Goal: Complete application form

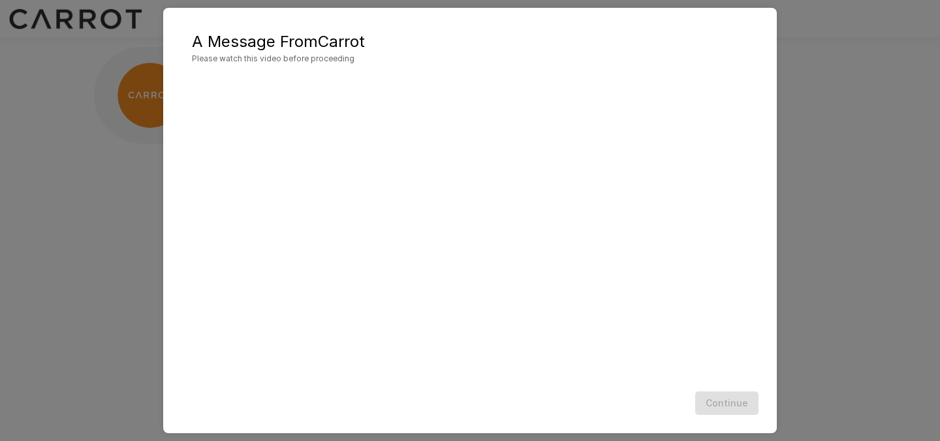
scroll to position [2, 0]
click at [729, 404] on button "Continue" at bounding box center [726, 404] width 63 height 24
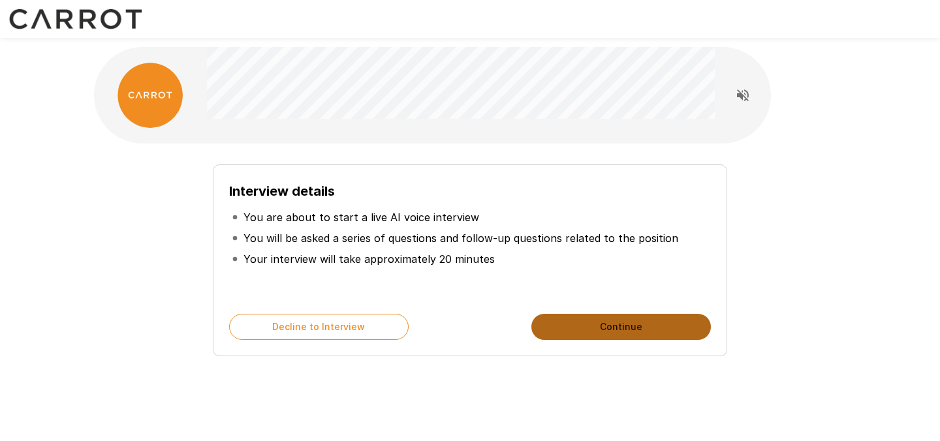
click at [627, 325] on button "Continue" at bounding box center [620, 327] width 179 height 26
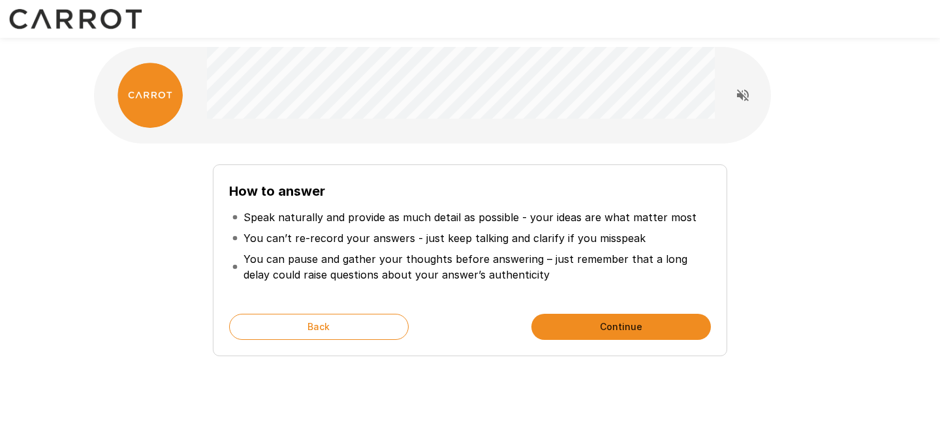
click at [627, 325] on button "Continue" at bounding box center [620, 327] width 179 height 26
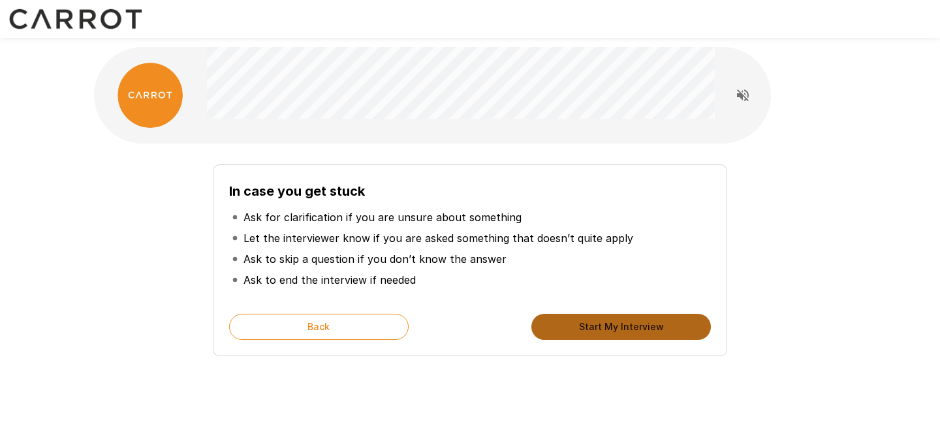
click at [627, 325] on button "Start My Interview" at bounding box center [620, 327] width 179 height 26
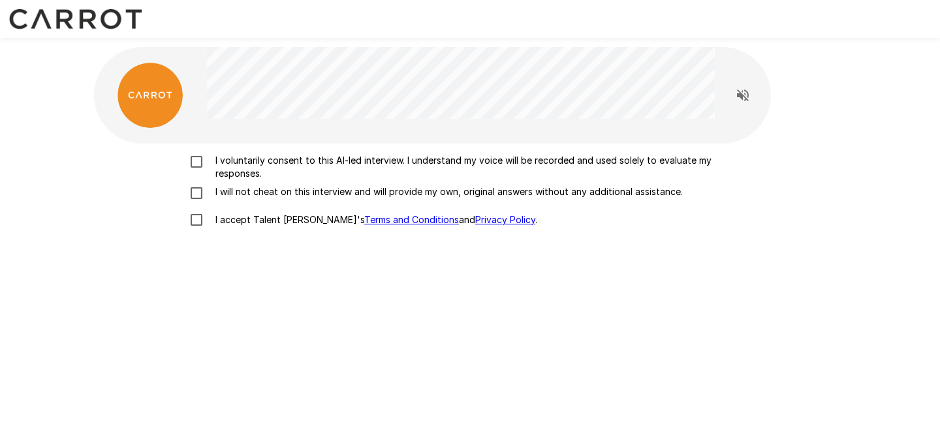
click at [296, 163] on p "I voluntarily consent to this AI-led interview. I understand my voice will be r…" at bounding box center [483, 167] width 547 height 26
click at [254, 191] on p "I will not cheat on this interview and will provide my own, original answers wi…" at bounding box center [446, 191] width 473 height 13
click at [229, 219] on p "I accept Talent Llama's Terms and Conditions and Privacy Policy ." at bounding box center [373, 219] width 327 height 13
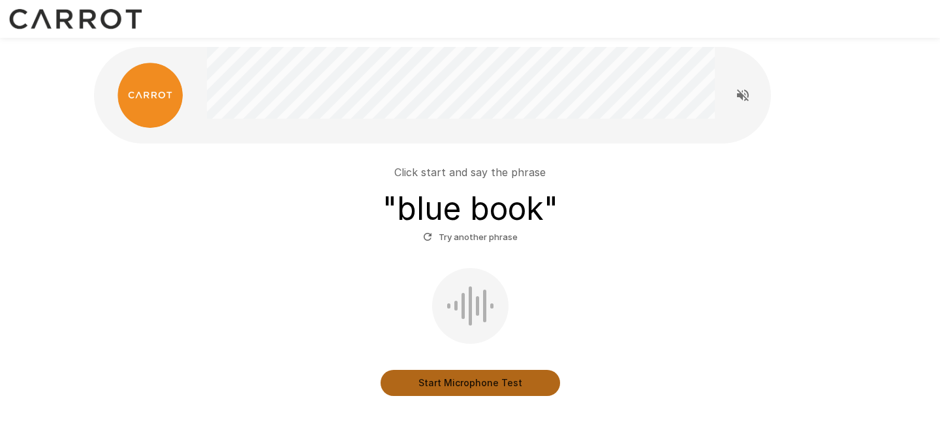
click at [475, 379] on button "Start Microphone Test" at bounding box center [470, 383] width 179 height 26
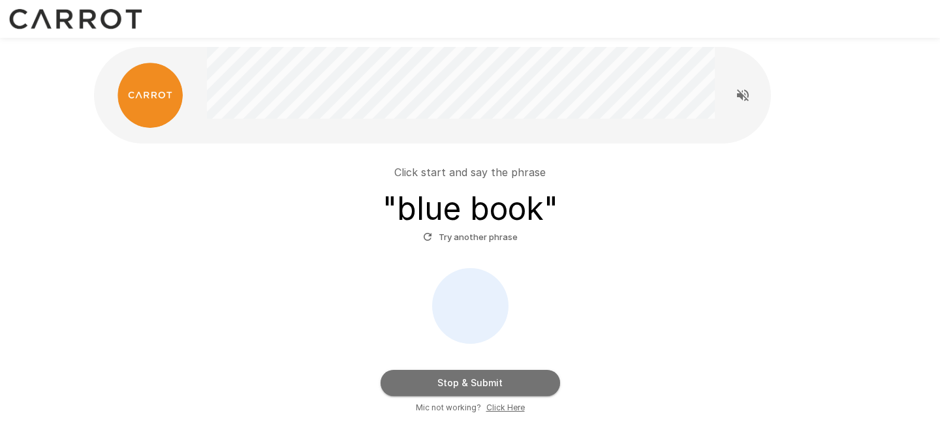
click at [500, 377] on button "Stop & Submit" at bounding box center [470, 383] width 179 height 26
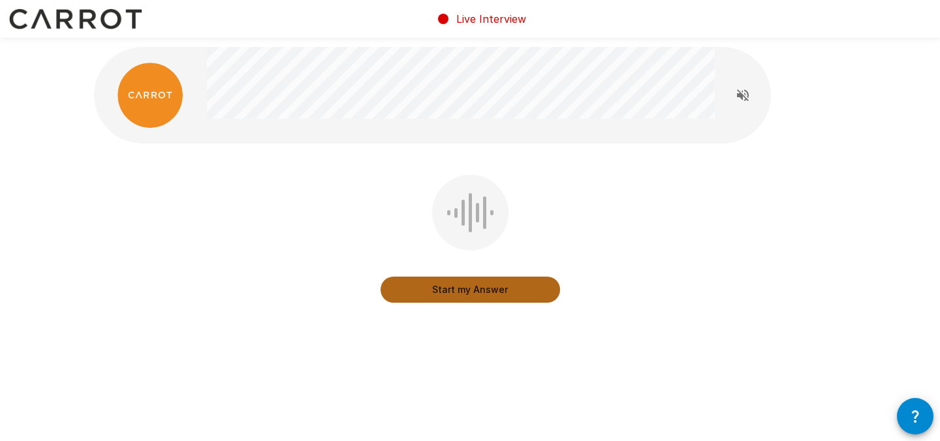
click at [493, 294] on button "Start my Answer" at bounding box center [470, 290] width 179 height 26
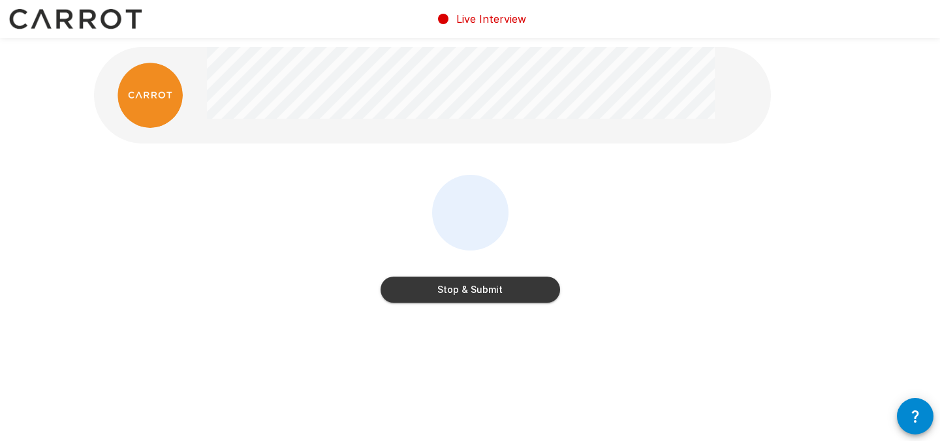
click at [493, 294] on button "Stop & Submit" at bounding box center [470, 290] width 179 height 26
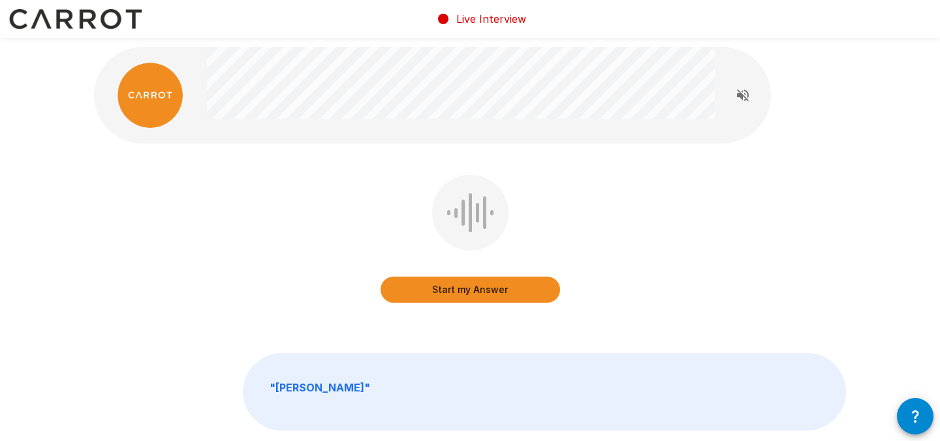
click at [505, 290] on button "Start my Answer" at bounding box center [470, 290] width 179 height 26
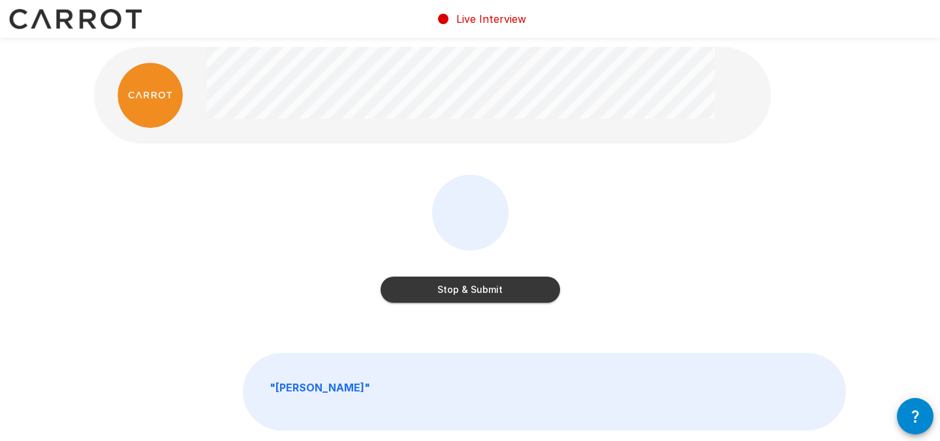
click at [490, 290] on button "Stop & Submit" at bounding box center [470, 290] width 179 height 26
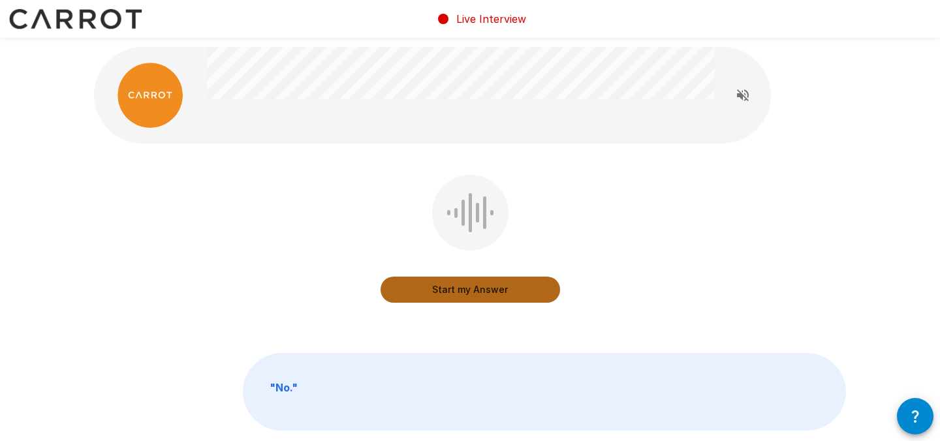
click at [490, 290] on button "Start my Answer" at bounding box center [470, 290] width 179 height 26
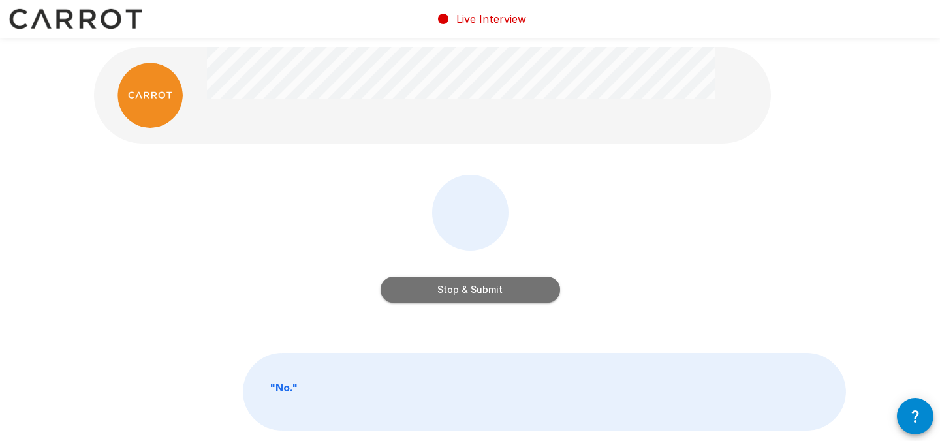
click at [490, 290] on button "Stop & Submit" at bounding box center [470, 290] width 179 height 26
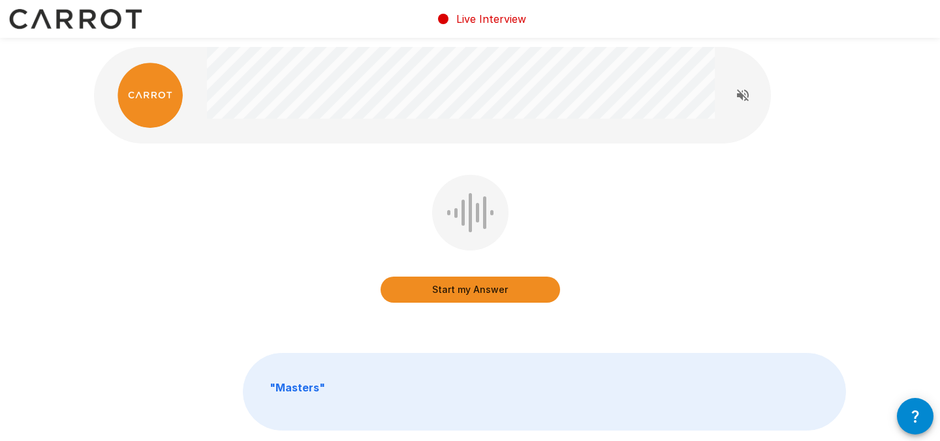
click at [490, 290] on button "Start my Answer" at bounding box center [470, 290] width 179 height 26
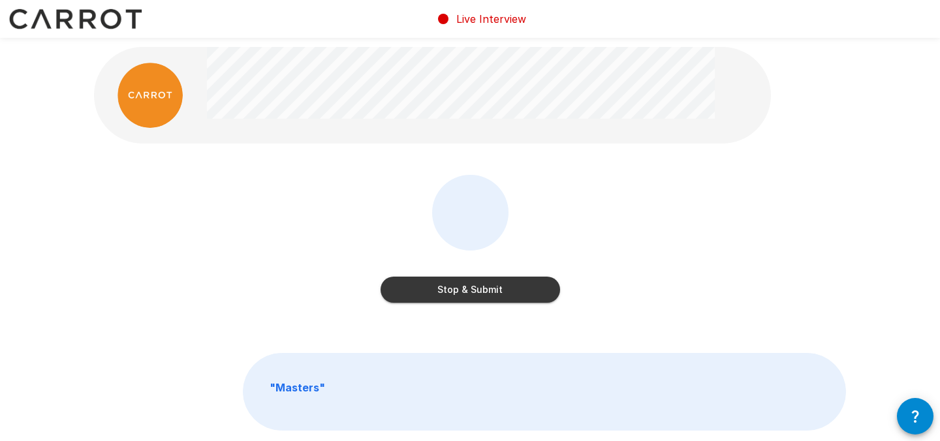
click at [490, 290] on button "Stop & Submit" at bounding box center [470, 290] width 179 height 26
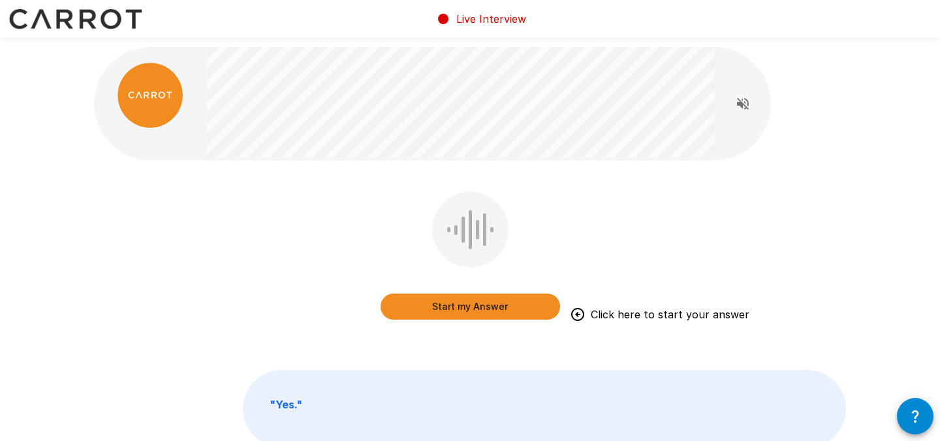
click at [479, 302] on button "Start my Answer" at bounding box center [470, 307] width 179 height 26
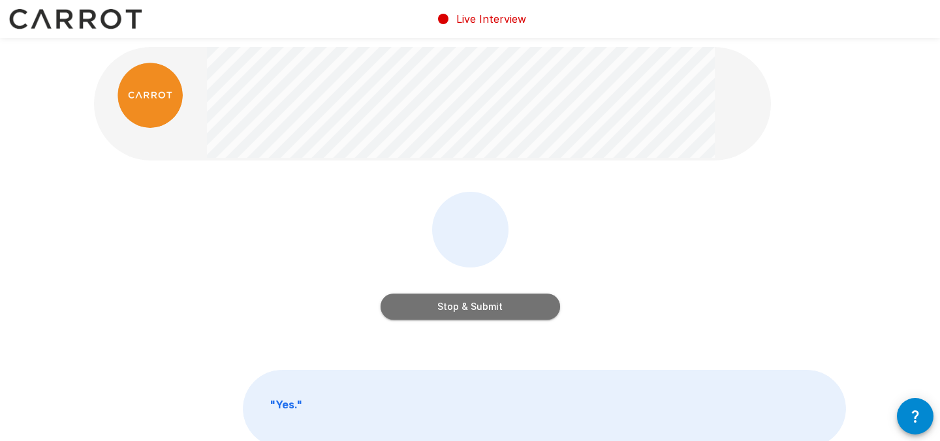
click at [479, 302] on button "Stop & Submit" at bounding box center [470, 307] width 179 height 26
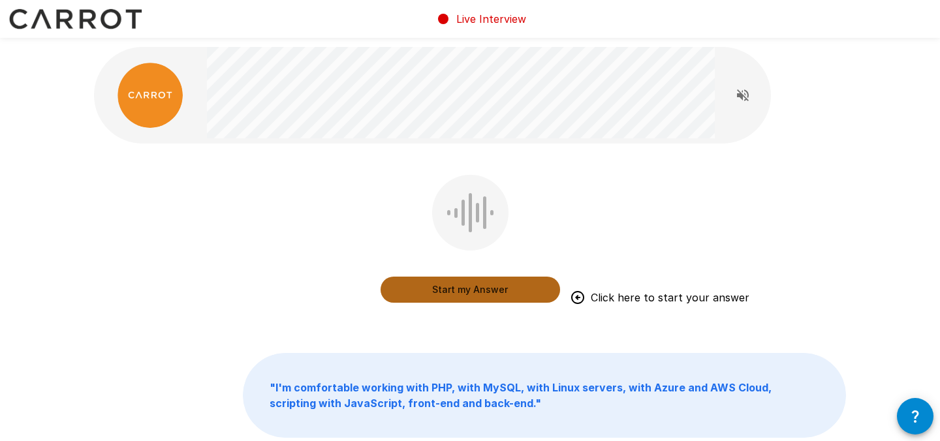
click at [491, 292] on button "Start my Answer" at bounding box center [470, 290] width 179 height 26
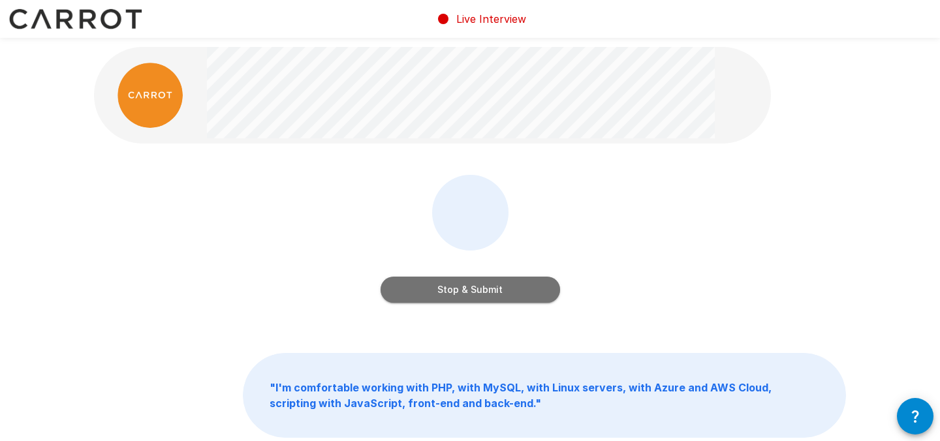
click at [491, 292] on button "Stop & Submit" at bounding box center [470, 290] width 179 height 26
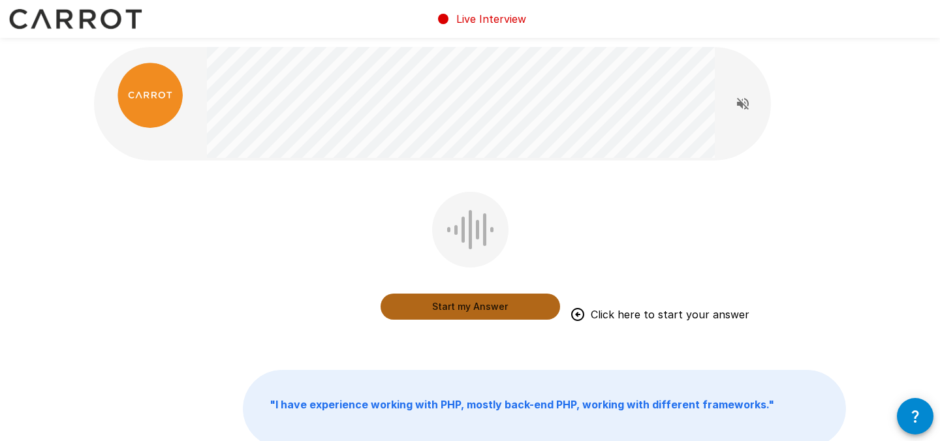
click at [469, 306] on button "Start my Answer" at bounding box center [470, 307] width 179 height 26
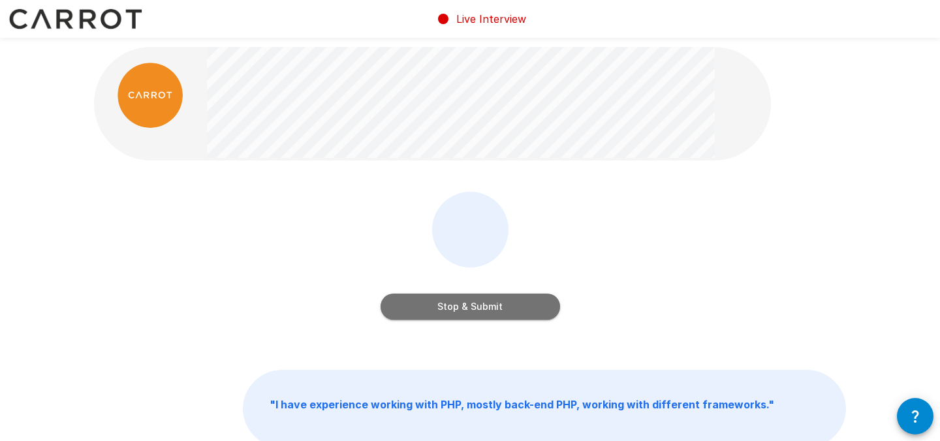
click at [469, 306] on button "Stop & Submit" at bounding box center [470, 307] width 179 height 26
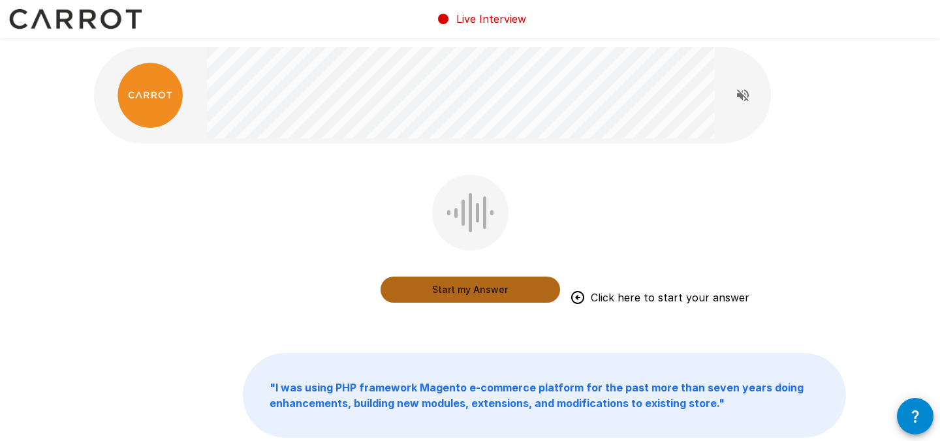
click at [462, 292] on button "Start my Answer" at bounding box center [470, 290] width 179 height 26
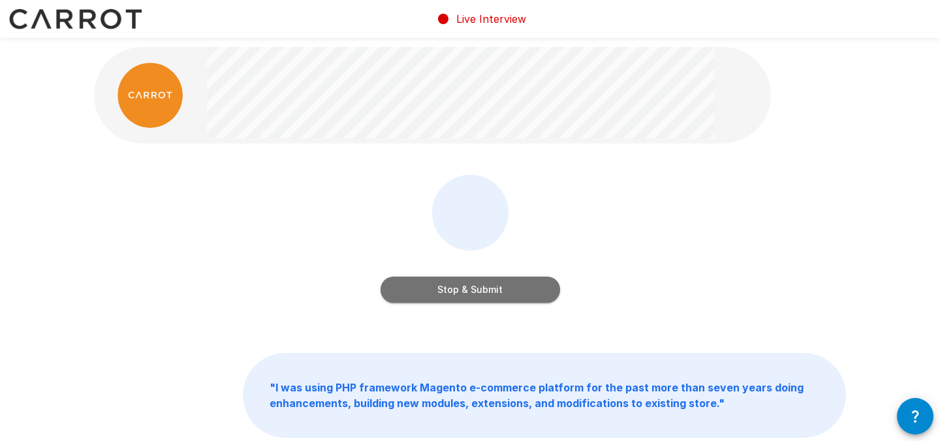
click at [462, 292] on button "Stop & Submit" at bounding box center [470, 290] width 179 height 26
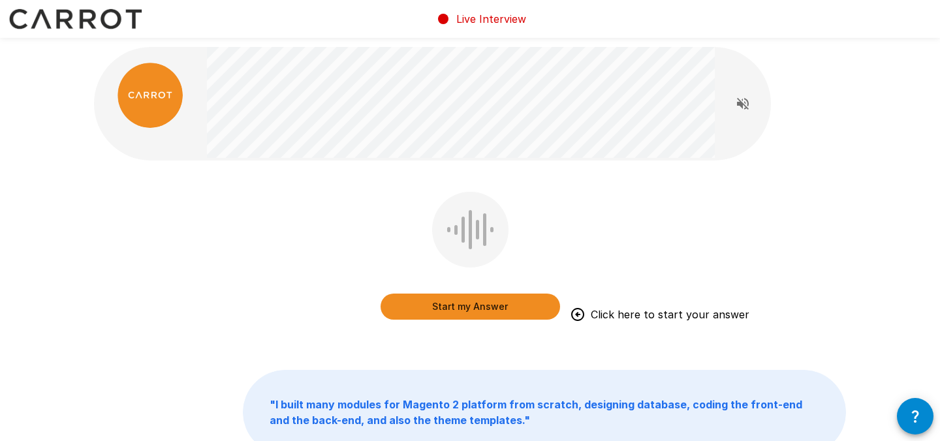
click at [462, 292] on div "Start my Answer Click here to start your answer" at bounding box center [470, 294] width 179 height 52
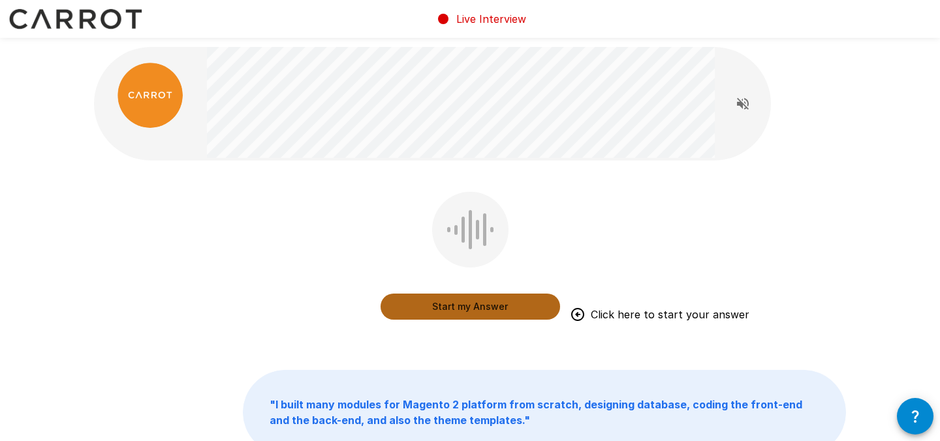
click at [460, 302] on button "Start my Answer" at bounding box center [470, 307] width 179 height 26
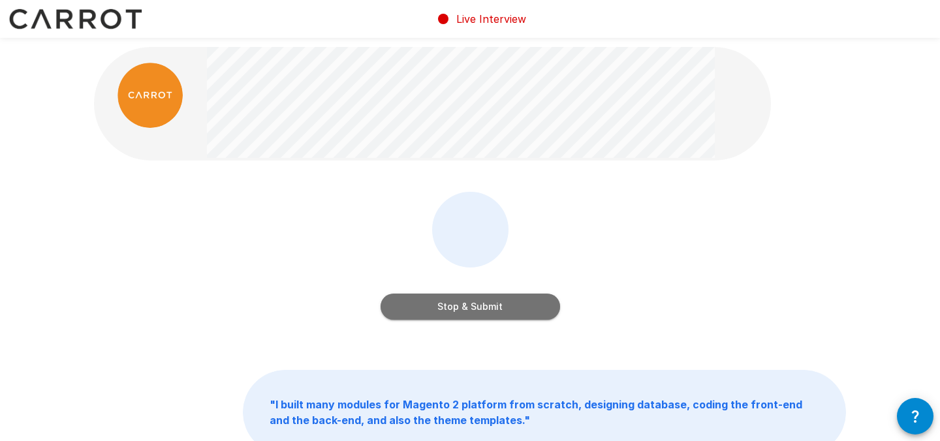
click at [460, 302] on button "Stop & Submit" at bounding box center [470, 307] width 179 height 26
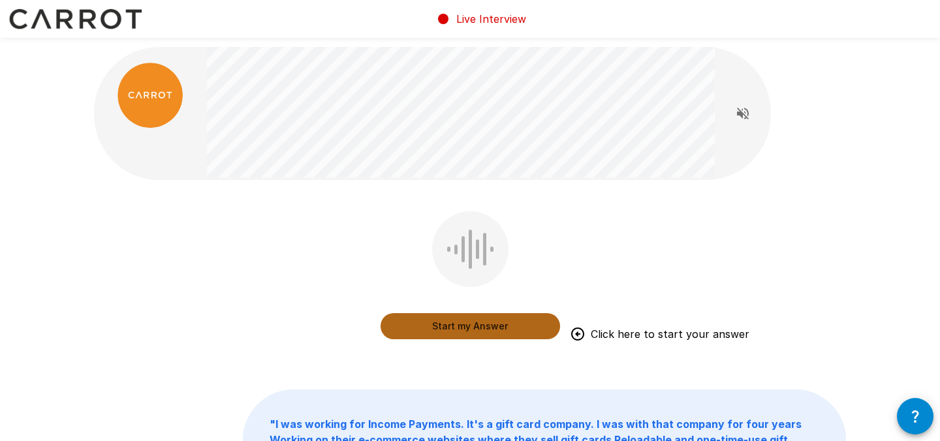
click at [461, 319] on button "Start my Answer" at bounding box center [470, 326] width 179 height 26
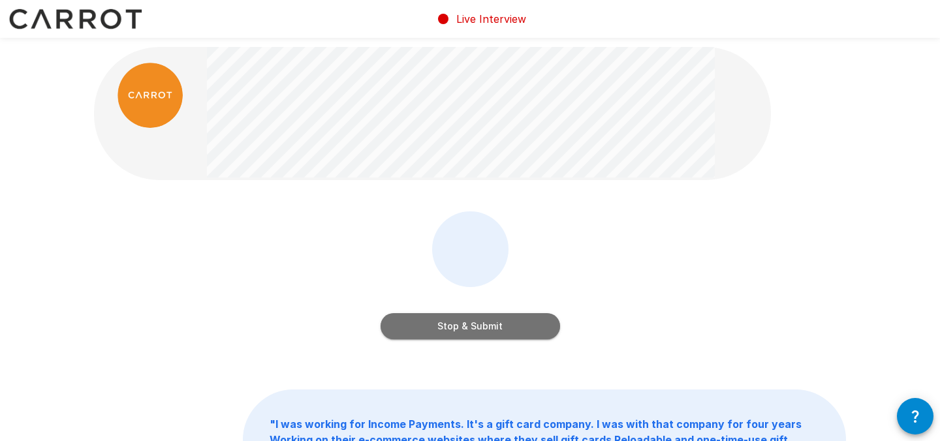
click at [473, 322] on button "Stop & Submit" at bounding box center [470, 326] width 179 height 26
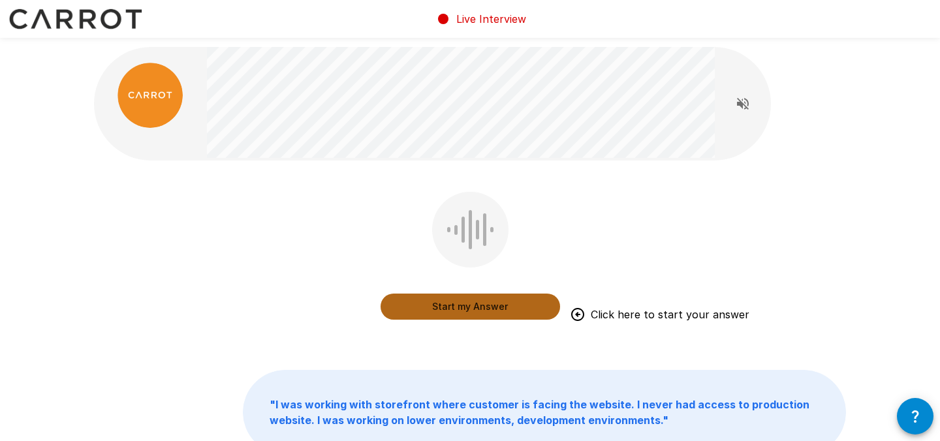
click at [489, 315] on button "Start my Answer" at bounding box center [470, 307] width 179 height 26
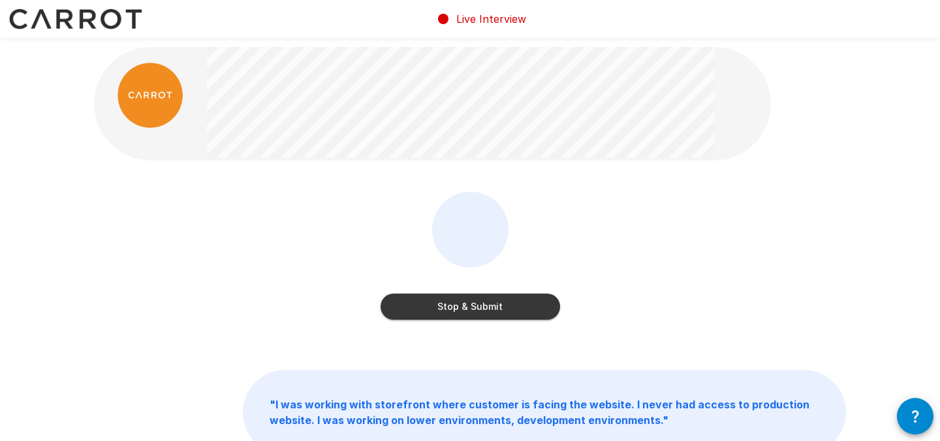
click at [495, 313] on button "Stop & Submit" at bounding box center [470, 307] width 179 height 26
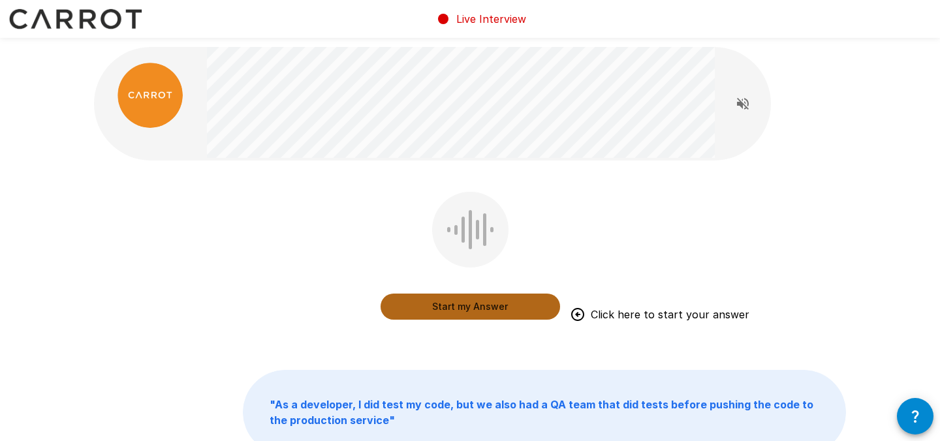
click at [495, 313] on button "Start my Answer" at bounding box center [470, 307] width 179 height 26
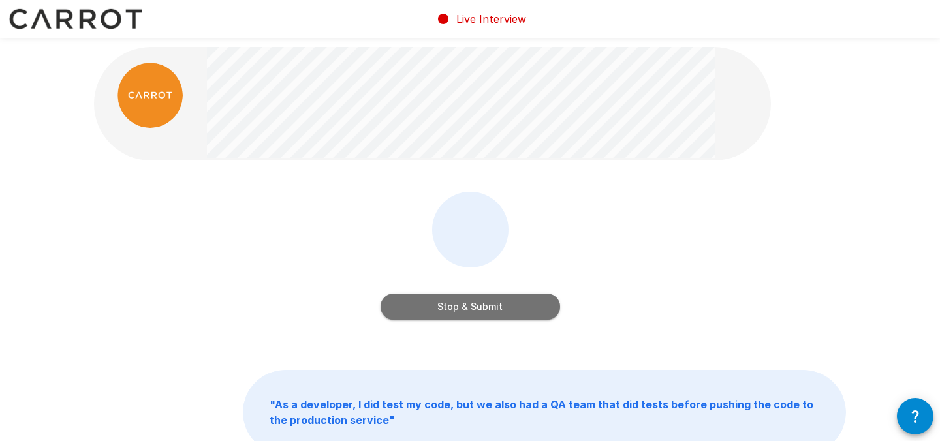
click at [495, 313] on button "Stop & Submit" at bounding box center [470, 307] width 179 height 26
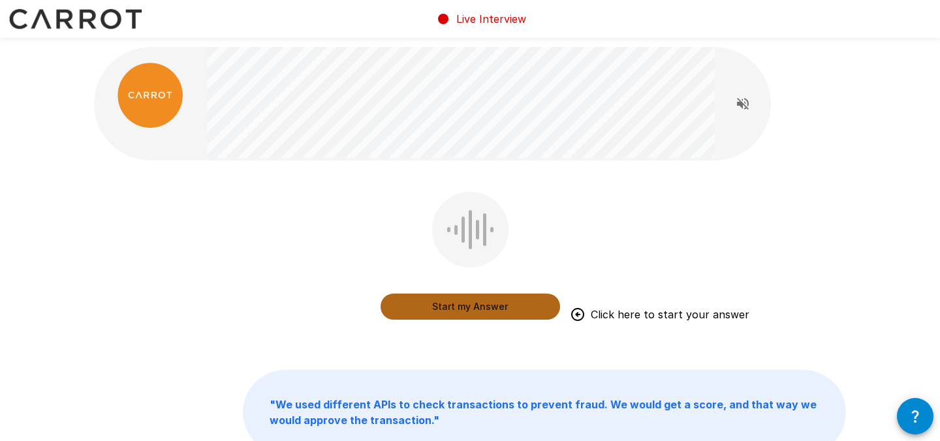
click at [495, 313] on button "Start my Answer" at bounding box center [470, 307] width 179 height 26
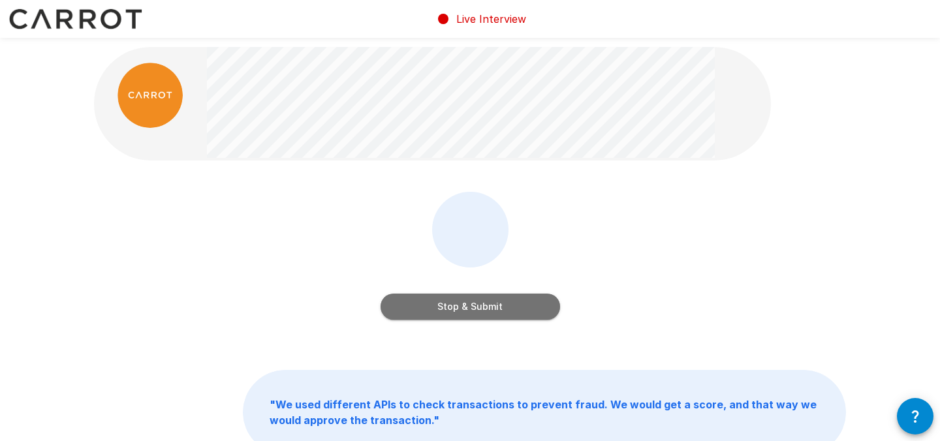
click at [495, 313] on button "Stop & Submit" at bounding box center [470, 307] width 179 height 26
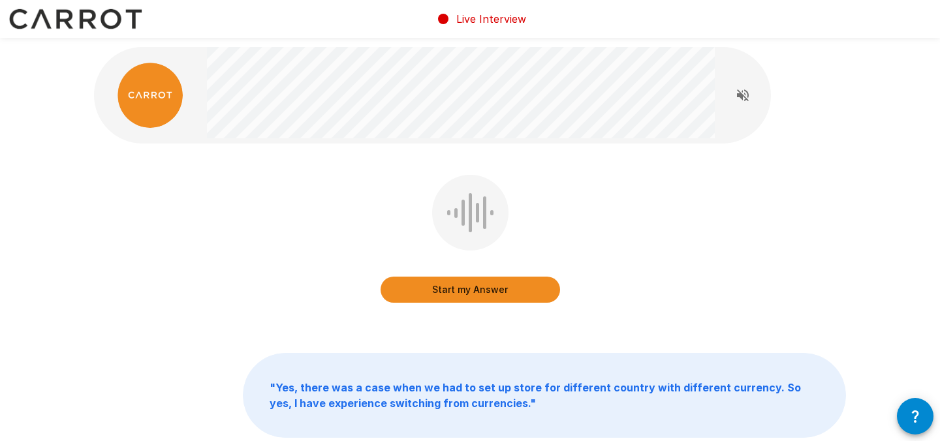
click at [479, 292] on button "Start my Answer" at bounding box center [470, 290] width 179 height 26
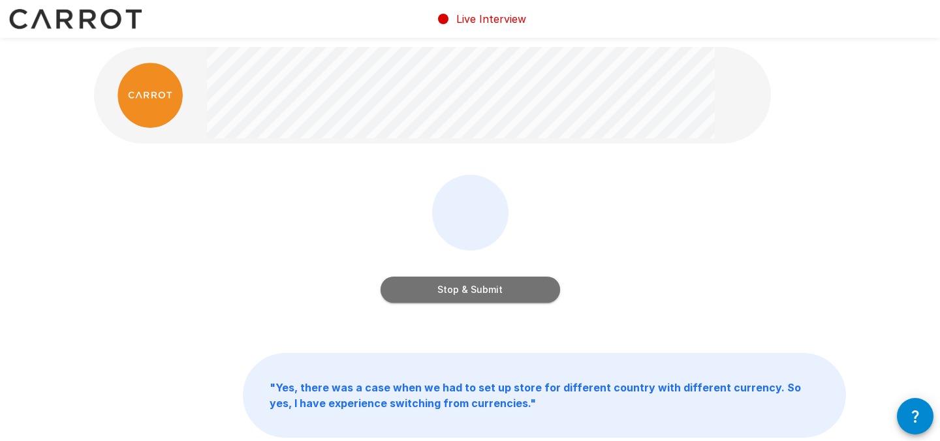
click at [479, 292] on button "Stop & Submit" at bounding box center [470, 290] width 179 height 26
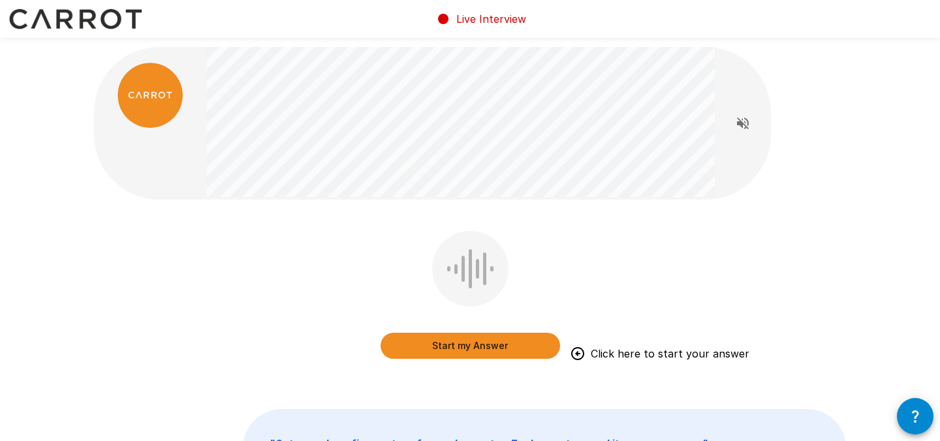
click at [465, 345] on button "Start my Answer" at bounding box center [470, 346] width 179 height 26
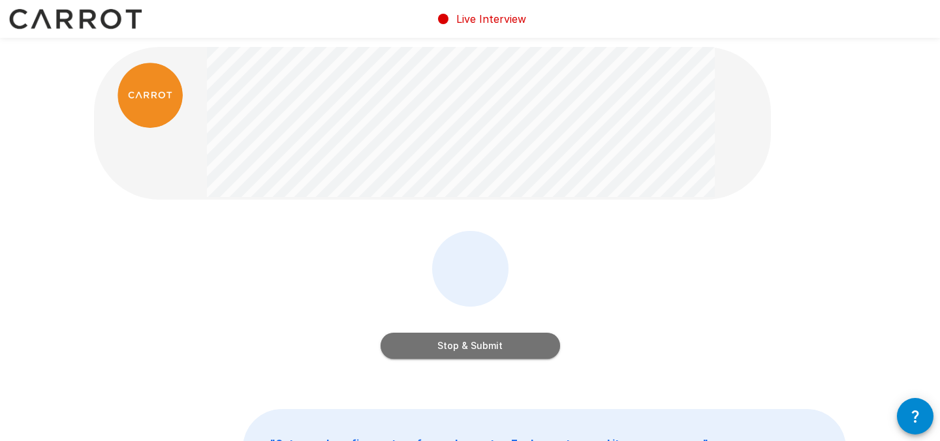
click at [465, 345] on button "Stop & Submit" at bounding box center [470, 346] width 179 height 26
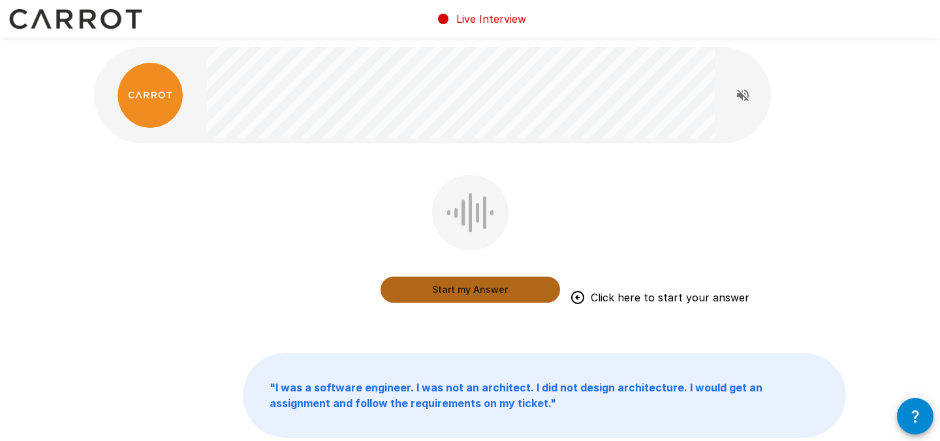
click at [467, 290] on button "Start my Answer" at bounding box center [470, 290] width 179 height 26
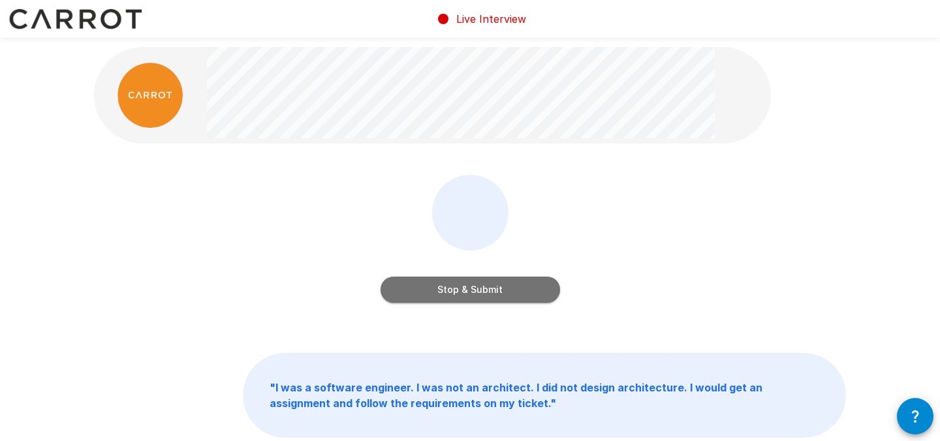
click at [467, 290] on button "Stop & Submit" at bounding box center [470, 290] width 179 height 26
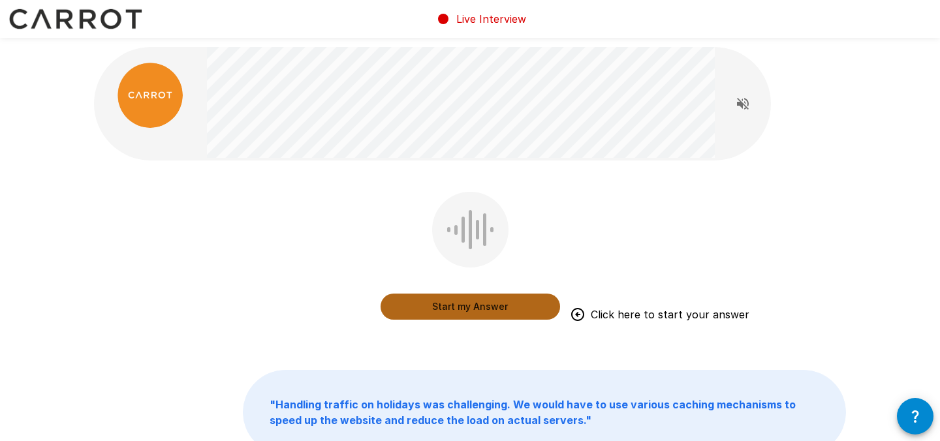
click at [486, 311] on button "Start my Answer" at bounding box center [470, 307] width 179 height 26
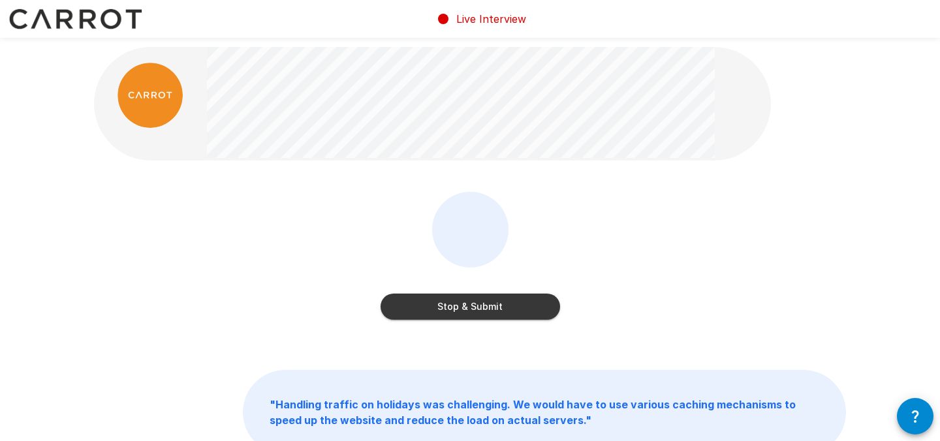
click at [486, 311] on button "Stop & Submit" at bounding box center [470, 307] width 179 height 26
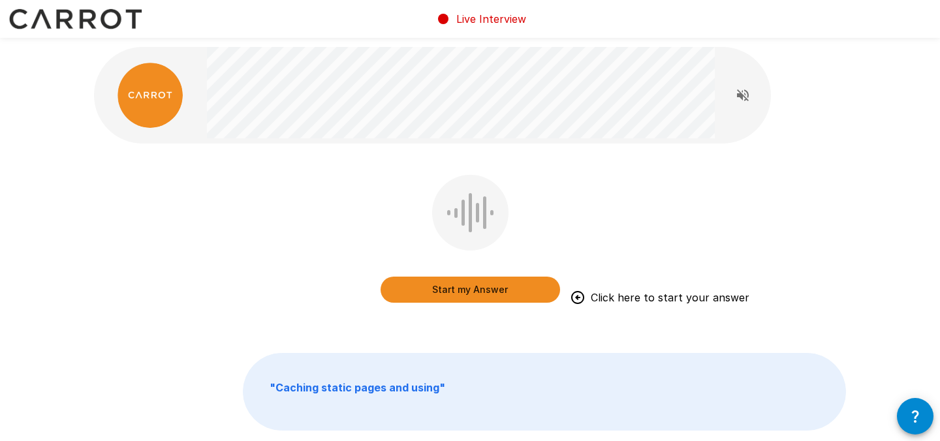
click at [503, 279] on button "Start my Answer" at bounding box center [470, 290] width 179 height 26
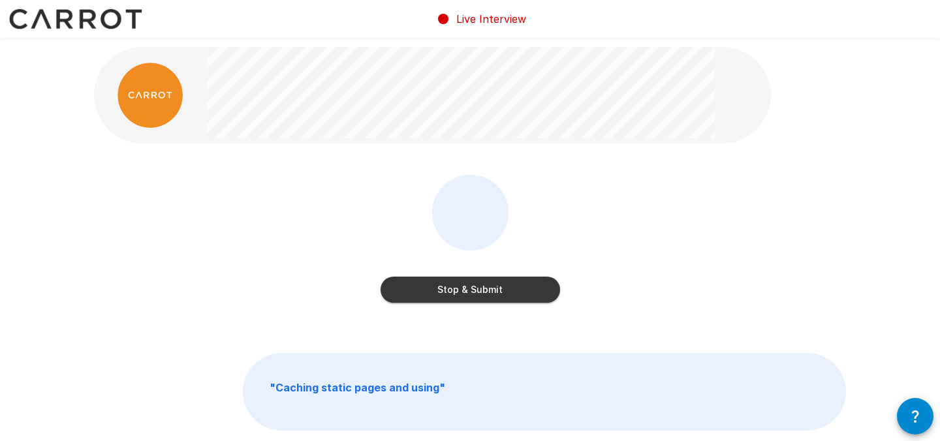
click at [497, 285] on button "Stop & Submit" at bounding box center [470, 290] width 179 height 26
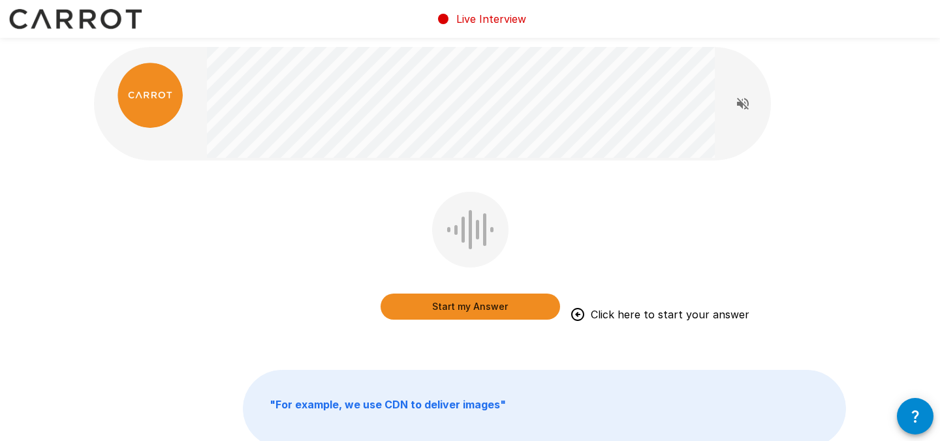
click at [507, 309] on button "Start my Answer" at bounding box center [470, 307] width 179 height 26
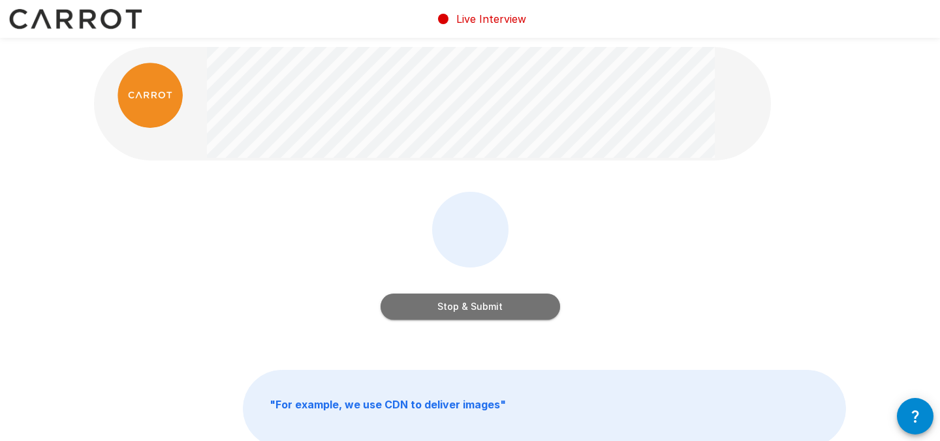
click at [512, 306] on button "Stop & Submit" at bounding box center [470, 307] width 179 height 26
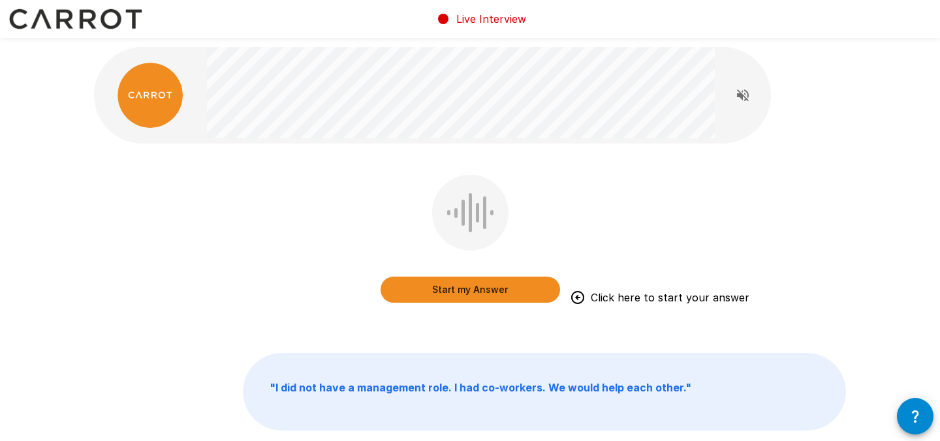
click at [508, 289] on button "Start my Answer" at bounding box center [470, 290] width 179 height 26
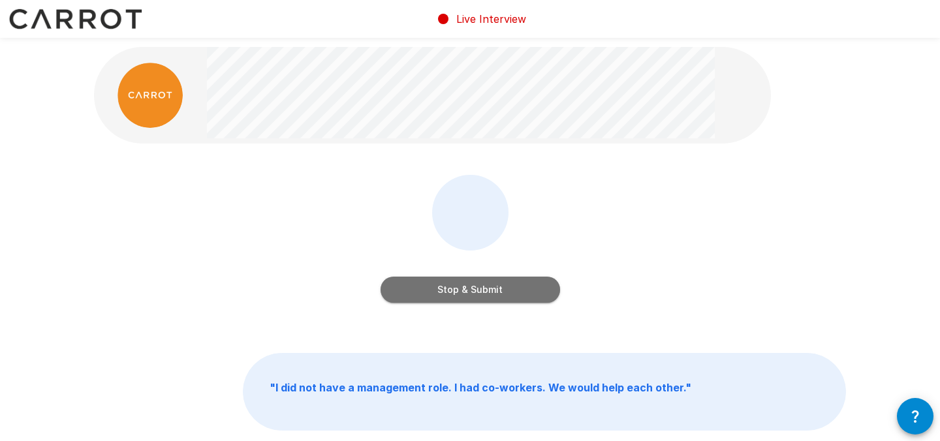
click at [523, 288] on button "Stop & Submit" at bounding box center [470, 290] width 179 height 26
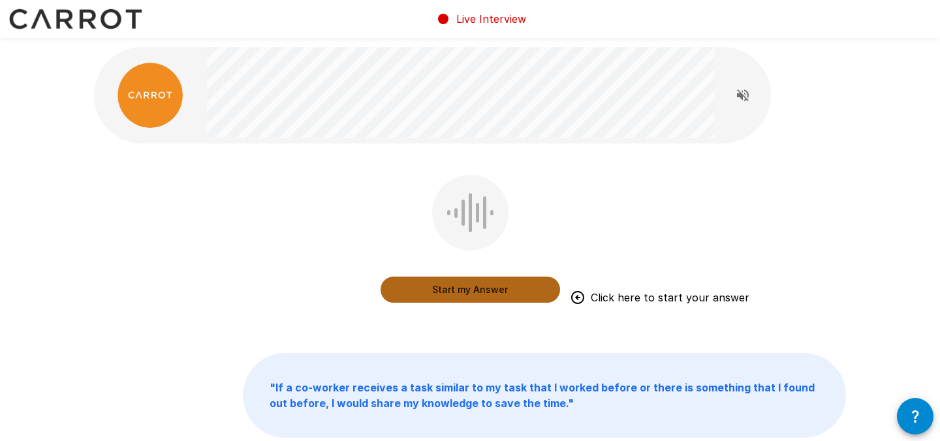
click at [501, 292] on button "Start my Answer" at bounding box center [470, 290] width 179 height 26
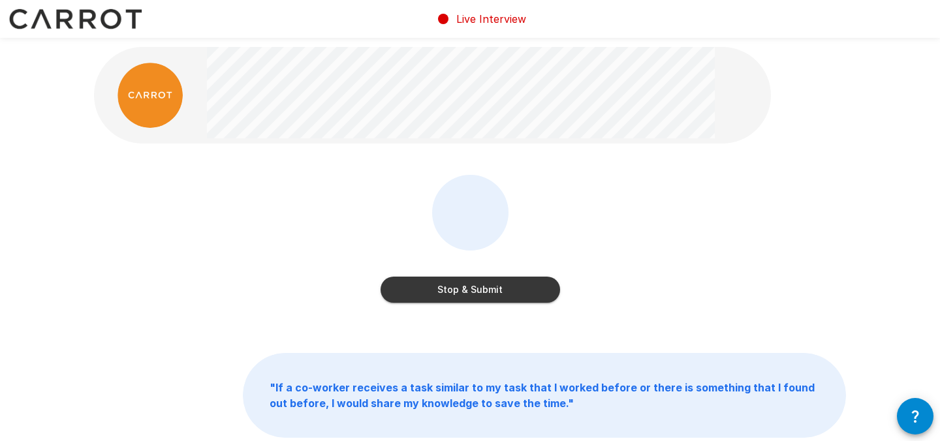
click at [501, 292] on button "Stop & Submit" at bounding box center [470, 290] width 179 height 26
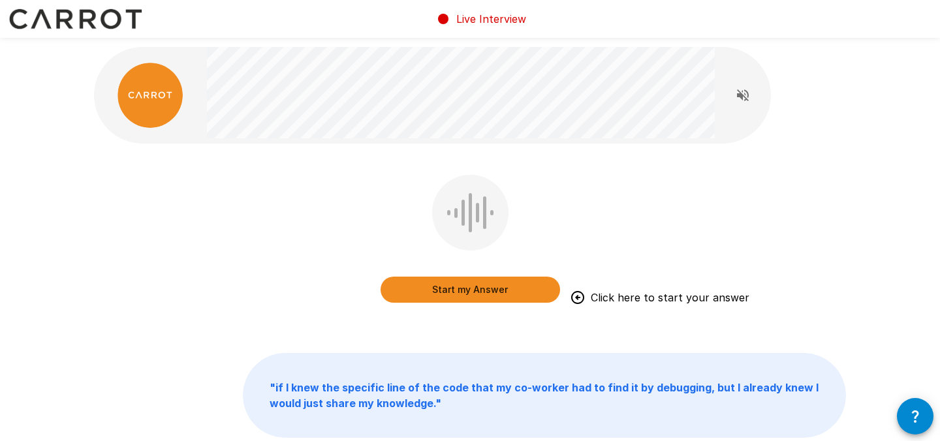
click at [501, 292] on button "Start my Answer" at bounding box center [470, 290] width 179 height 26
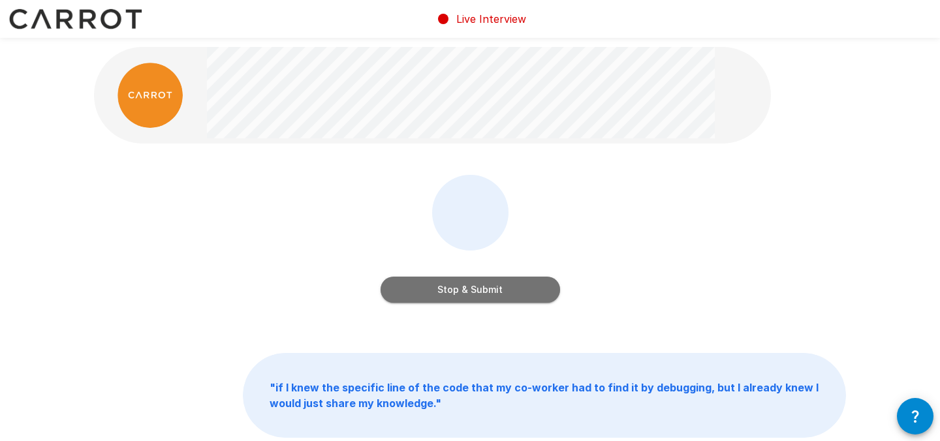
click at [501, 292] on button "Stop & Submit" at bounding box center [470, 290] width 179 height 26
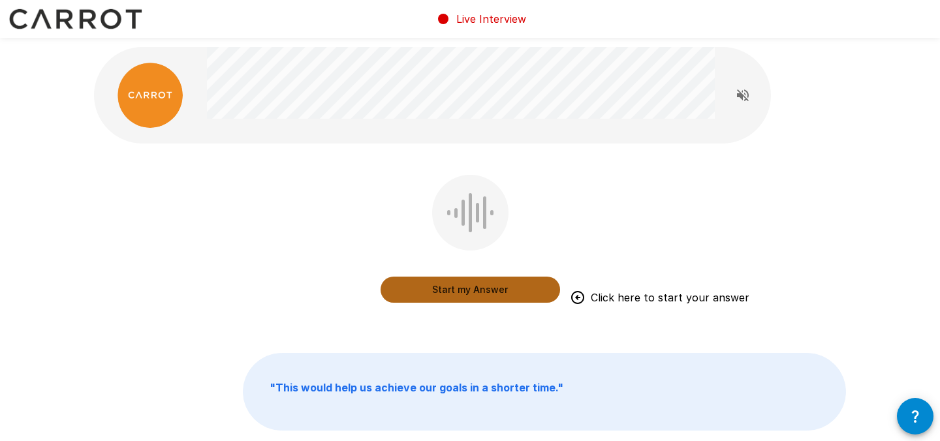
click at [479, 288] on button "Start my Answer" at bounding box center [470, 290] width 179 height 26
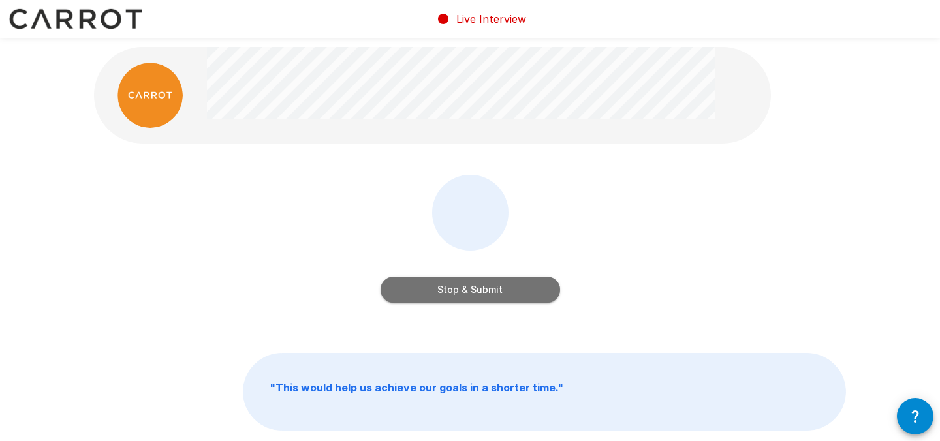
click at [479, 288] on button "Stop & Submit" at bounding box center [470, 290] width 179 height 26
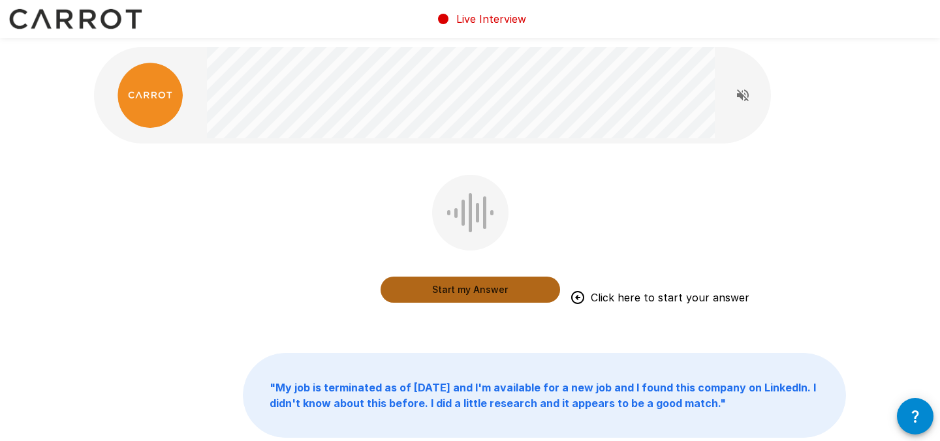
click at [479, 288] on button "Start my Answer" at bounding box center [470, 290] width 179 height 26
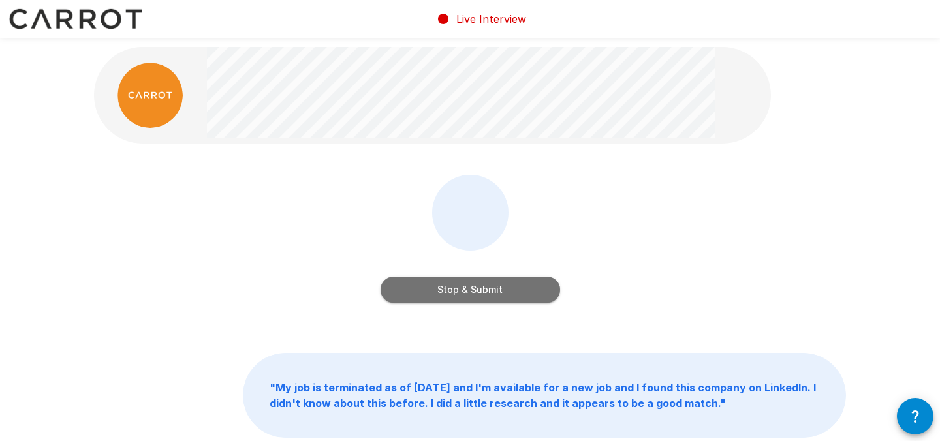
click at [479, 288] on button "Stop & Submit" at bounding box center [470, 290] width 179 height 26
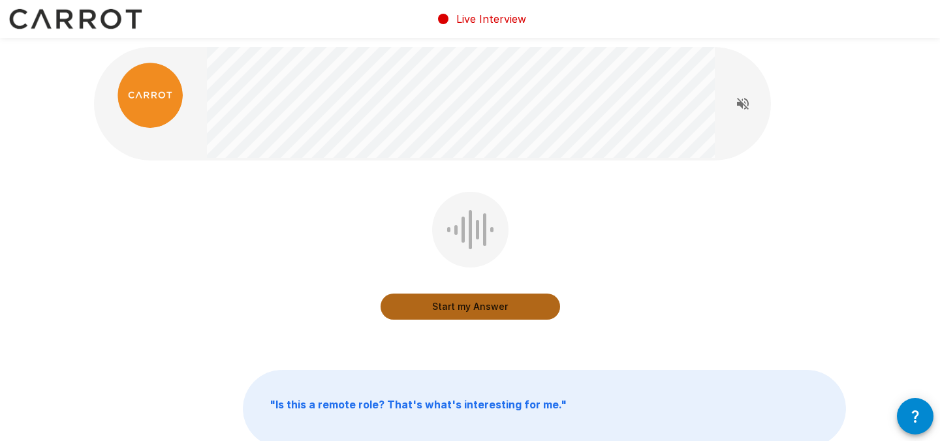
click at [475, 296] on button "Start my Answer" at bounding box center [470, 307] width 179 height 26
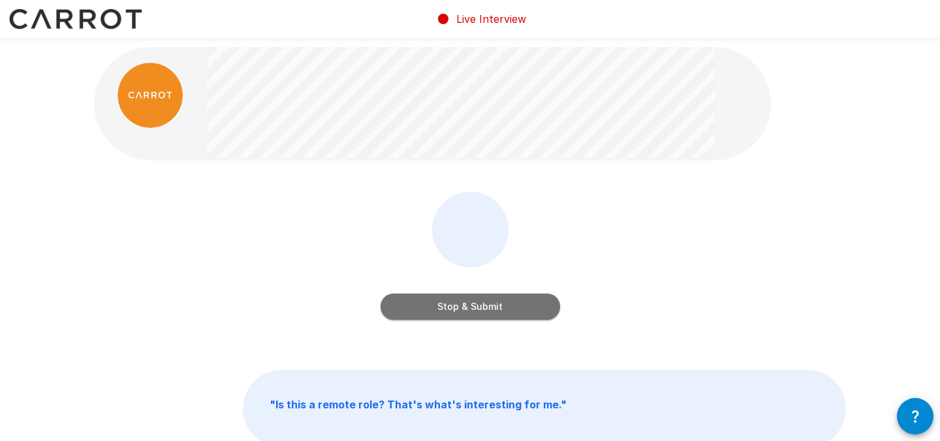
click at [480, 304] on button "Stop & Submit" at bounding box center [470, 307] width 179 height 26
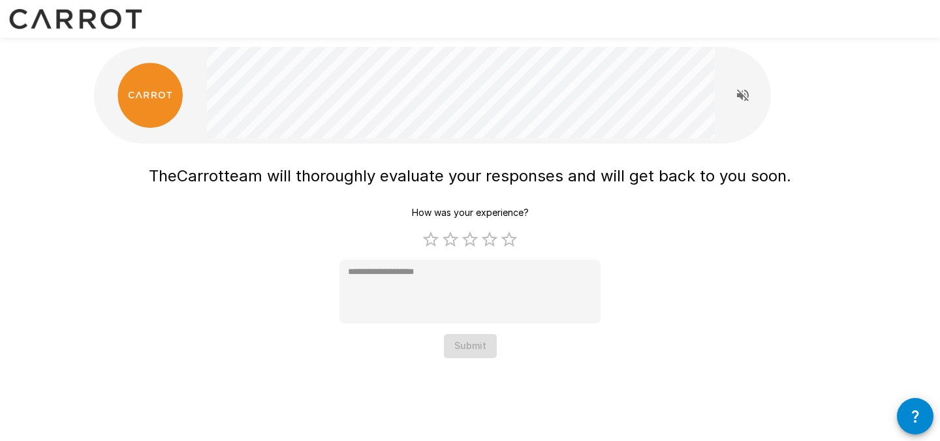
type textarea "*"
